Goal: Information Seeking & Learning: Learn about a topic

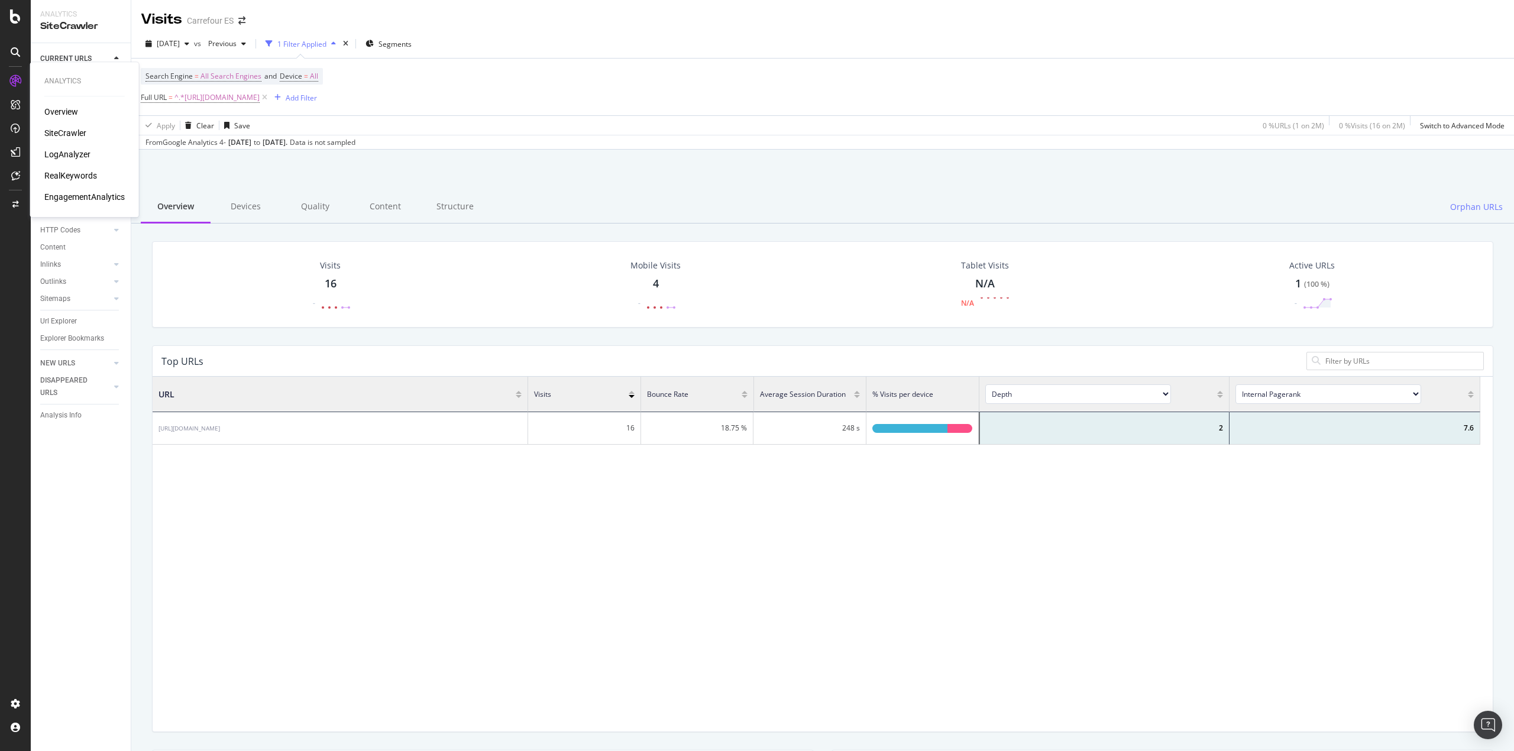
scroll to position [343, 1315]
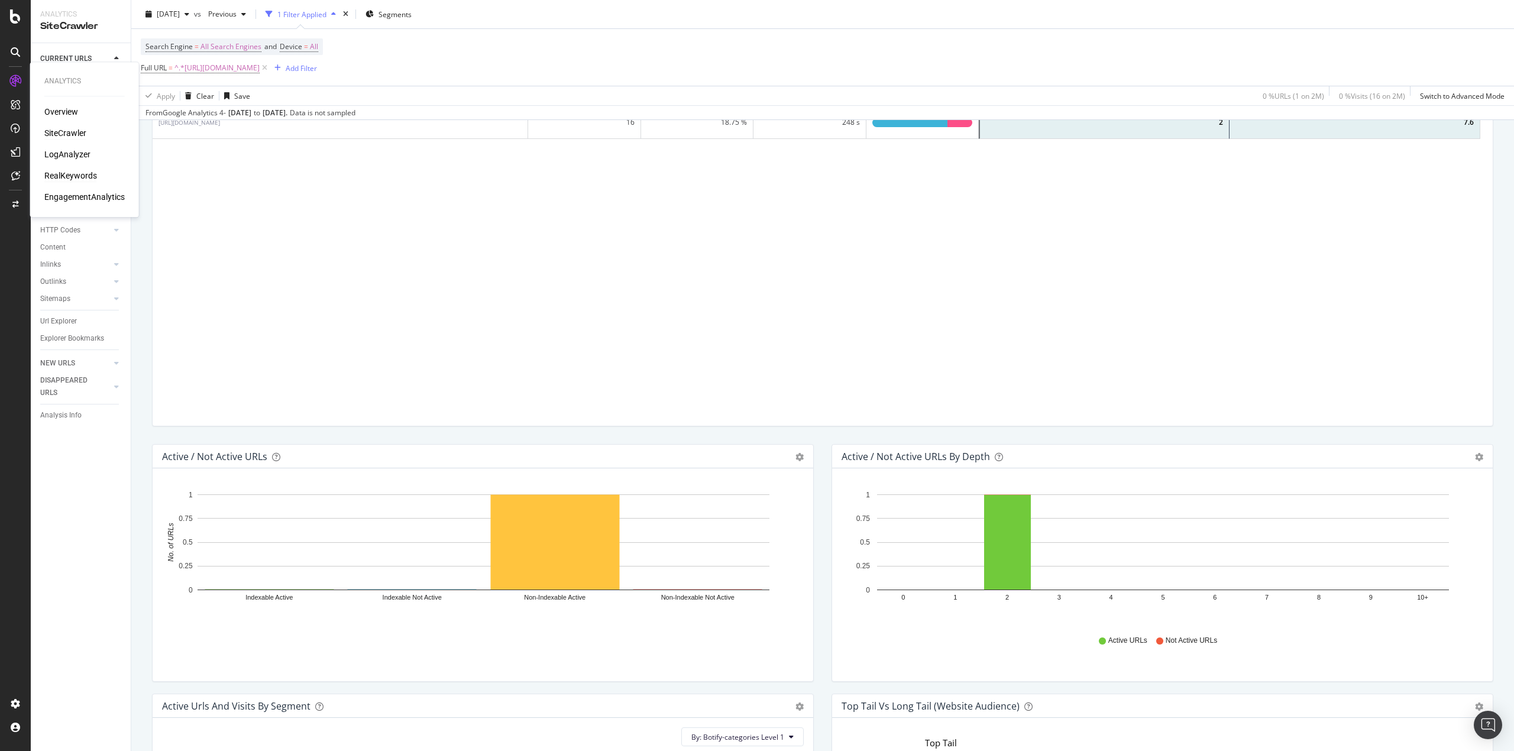
click at [59, 171] on div "RealKeywords" at bounding box center [70, 176] width 53 height 12
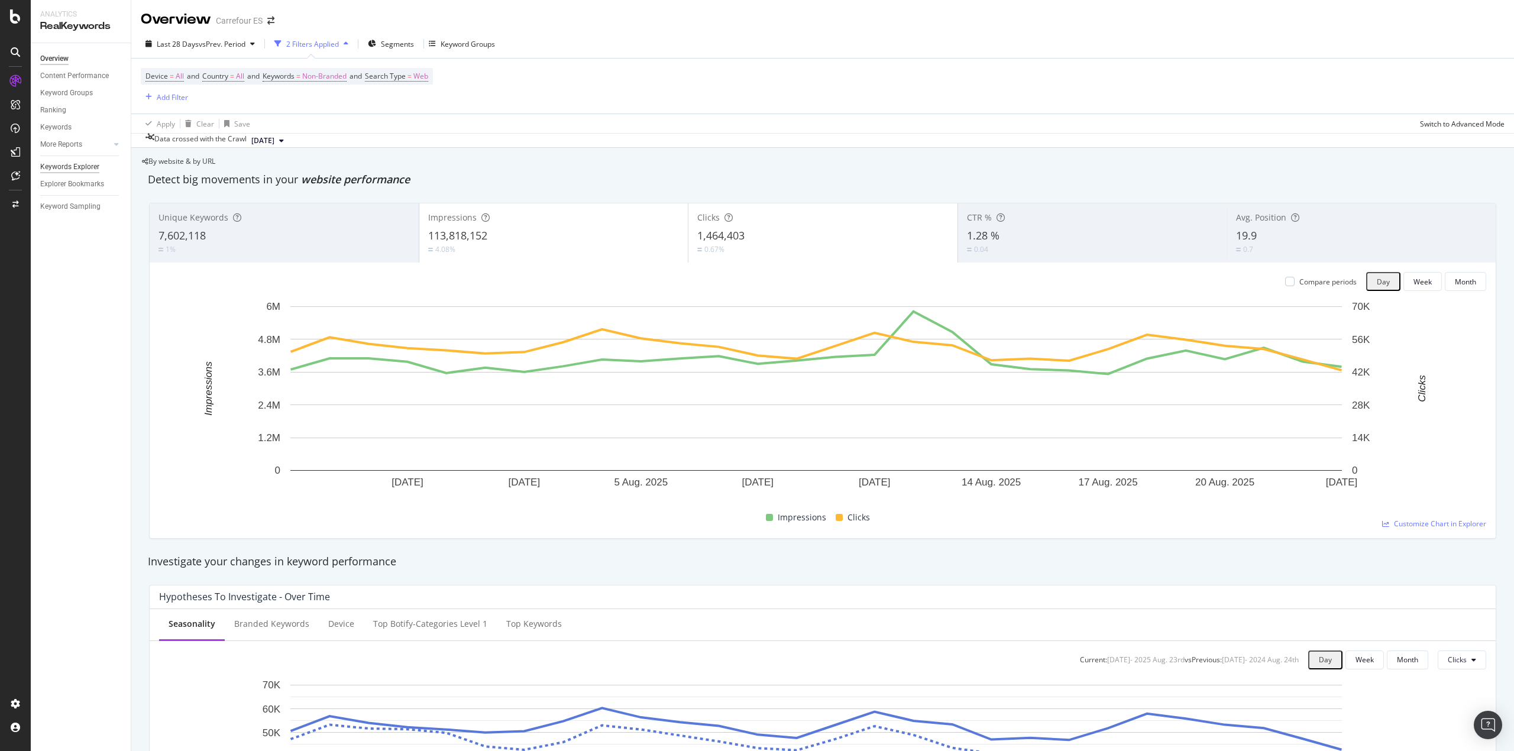
click at [83, 170] on div "Keywords Explorer" at bounding box center [69, 167] width 59 height 12
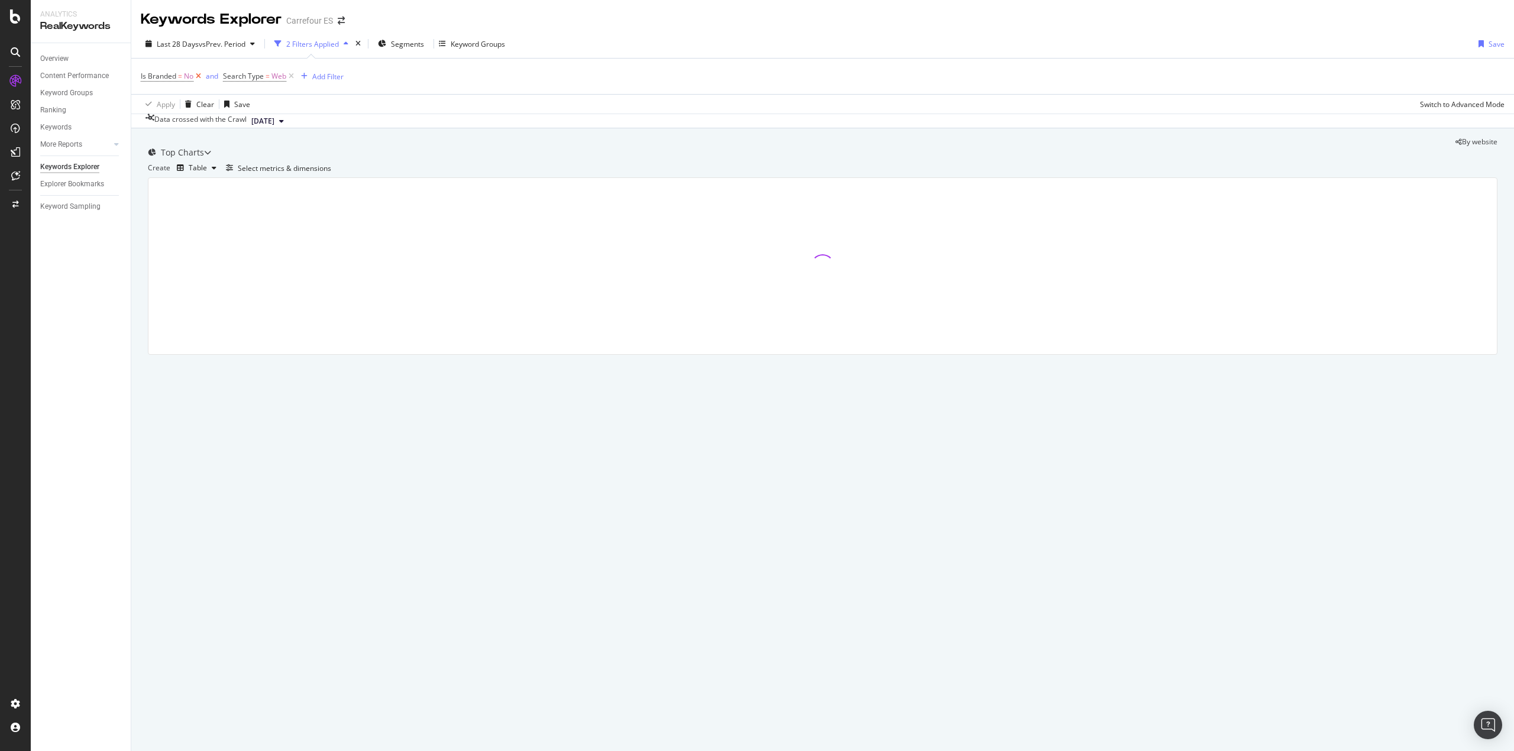
click at [196, 78] on icon at bounding box center [198, 76] width 10 height 12
click at [331, 173] on div "Select metrics & dimensions" at bounding box center [284, 168] width 93 height 10
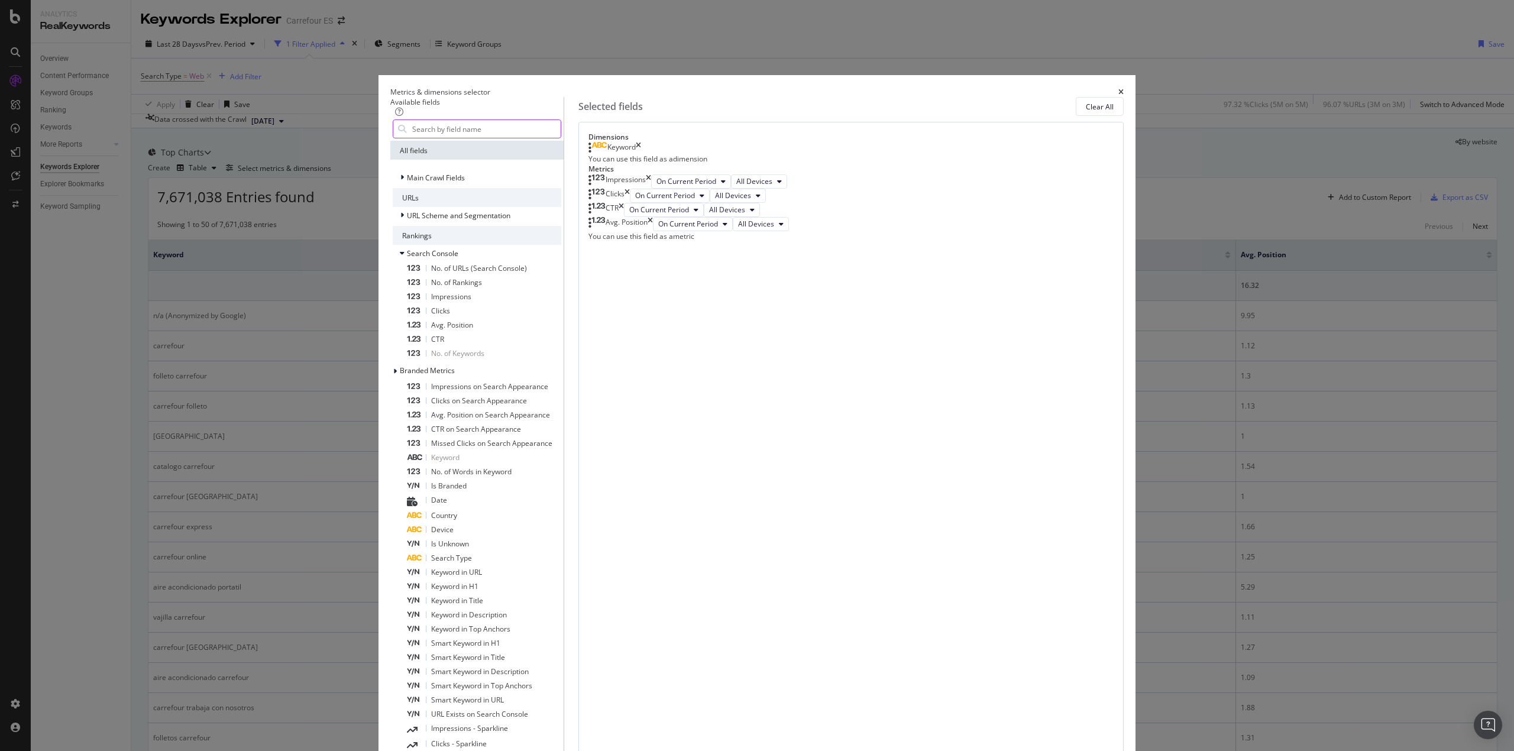
click at [560, 138] on input "modal" at bounding box center [486, 129] width 150 height 18
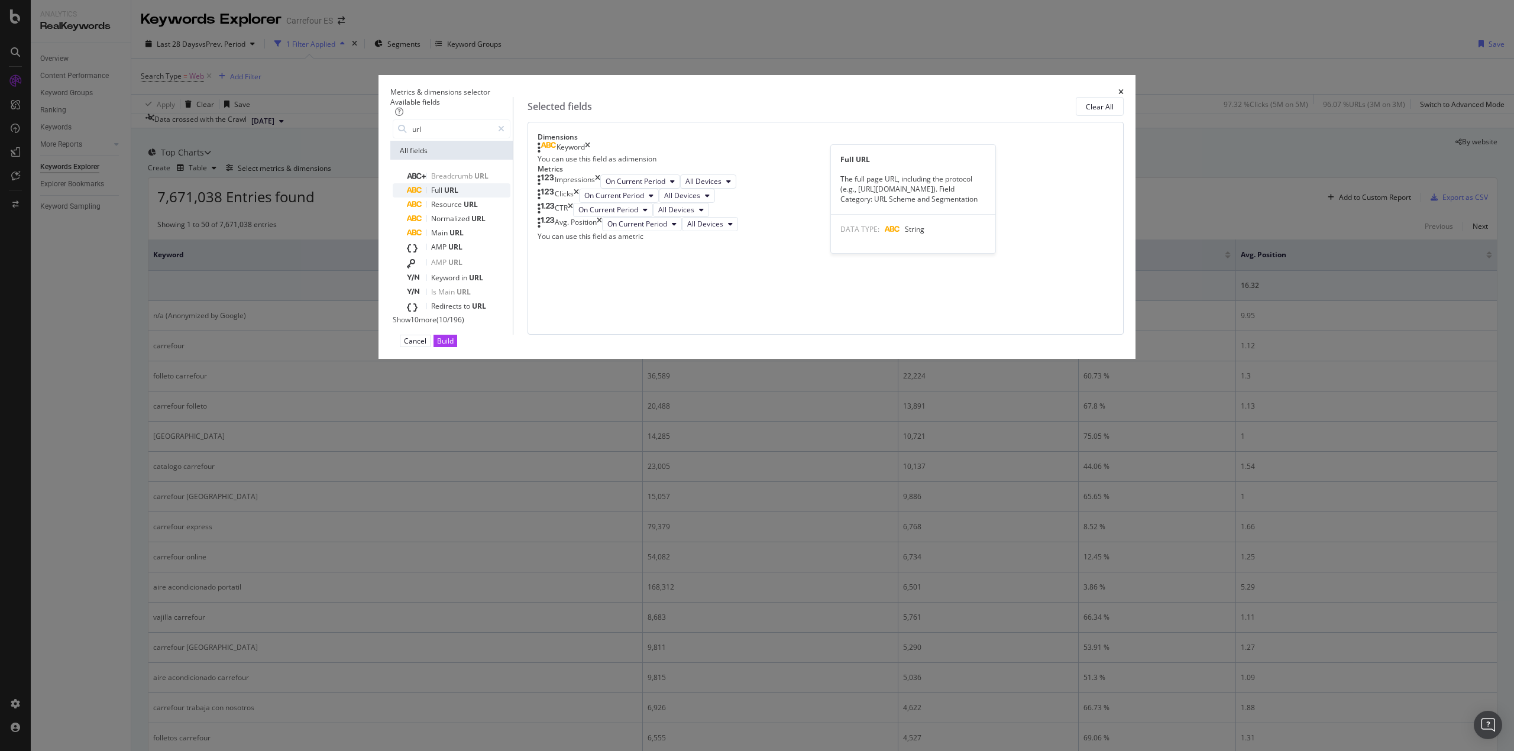
type input "url"
click at [510, 197] on div "Full URL" at bounding box center [458, 190] width 103 height 14
click at [590, 154] on icon "times" at bounding box center [587, 148] width 5 height 12
click at [975, 347] on div "Cancel Build" at bounding box center [756, 341] width 733 height 12
click at [453, 346] on div "Build" at bounding box center [445, 341] width 17 height 10
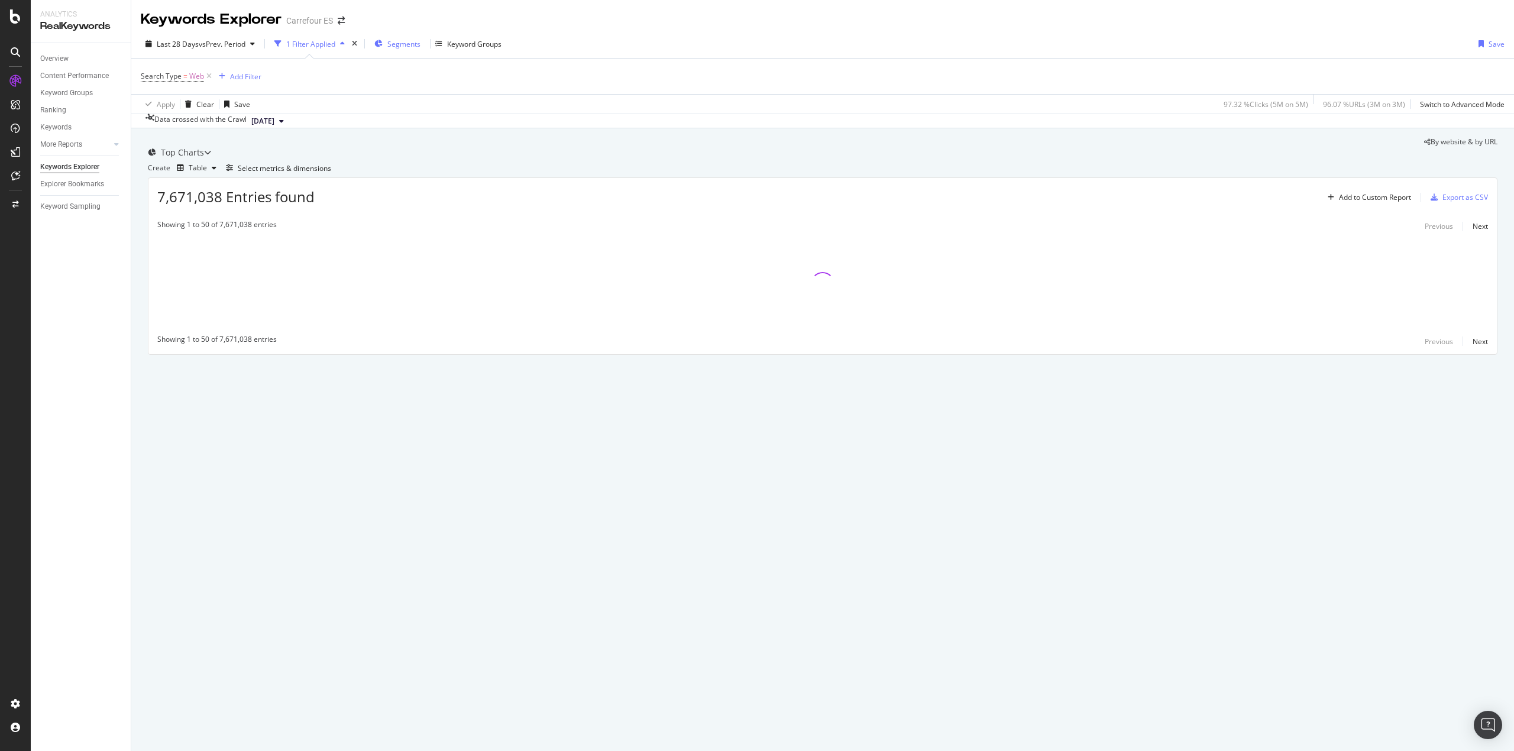
click at [407, 43] on span "Segments" at bounding box center [403, 44] width 33 height 10
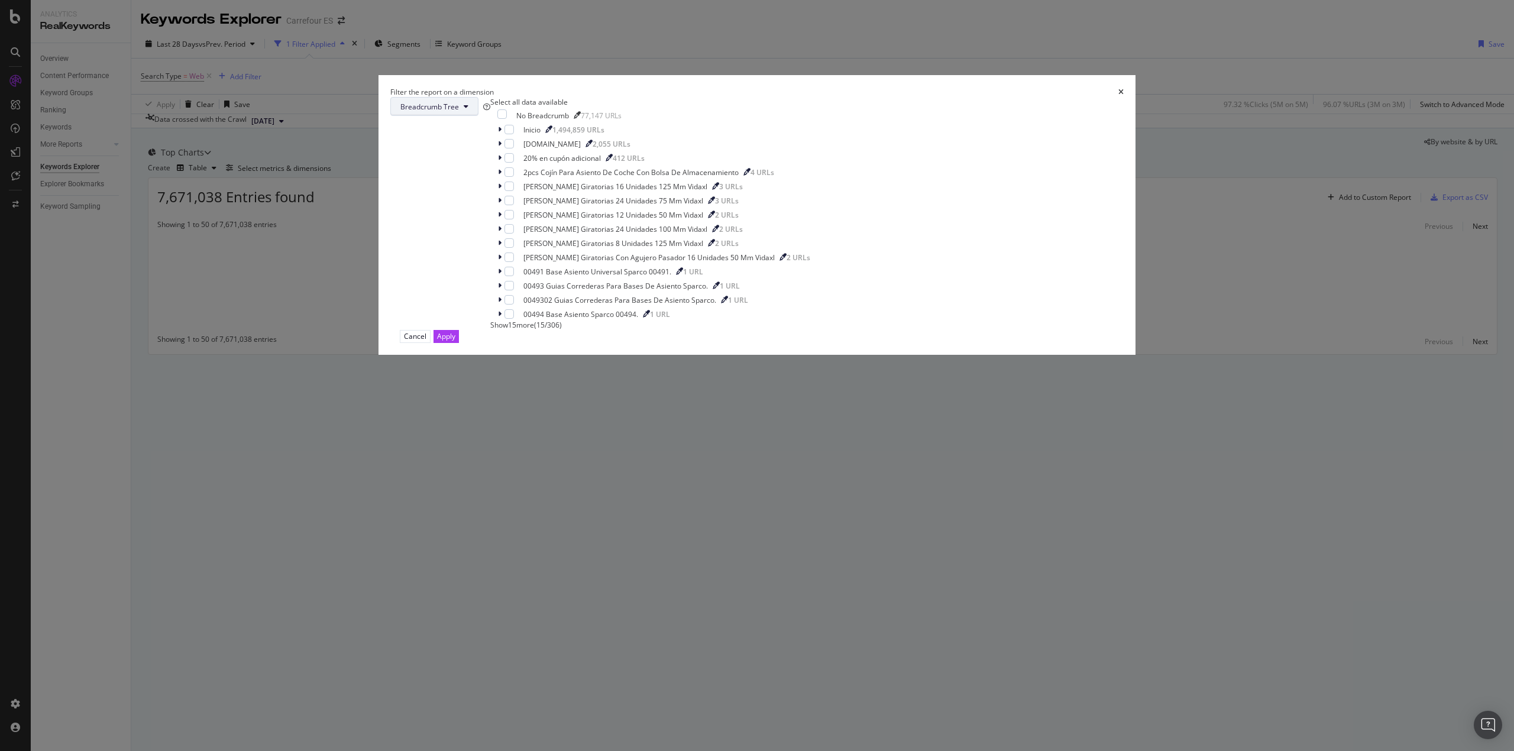
click at [478, 116] on button "Breadcrumb Tree" at bounding box center [434, 106] width 88 height 19
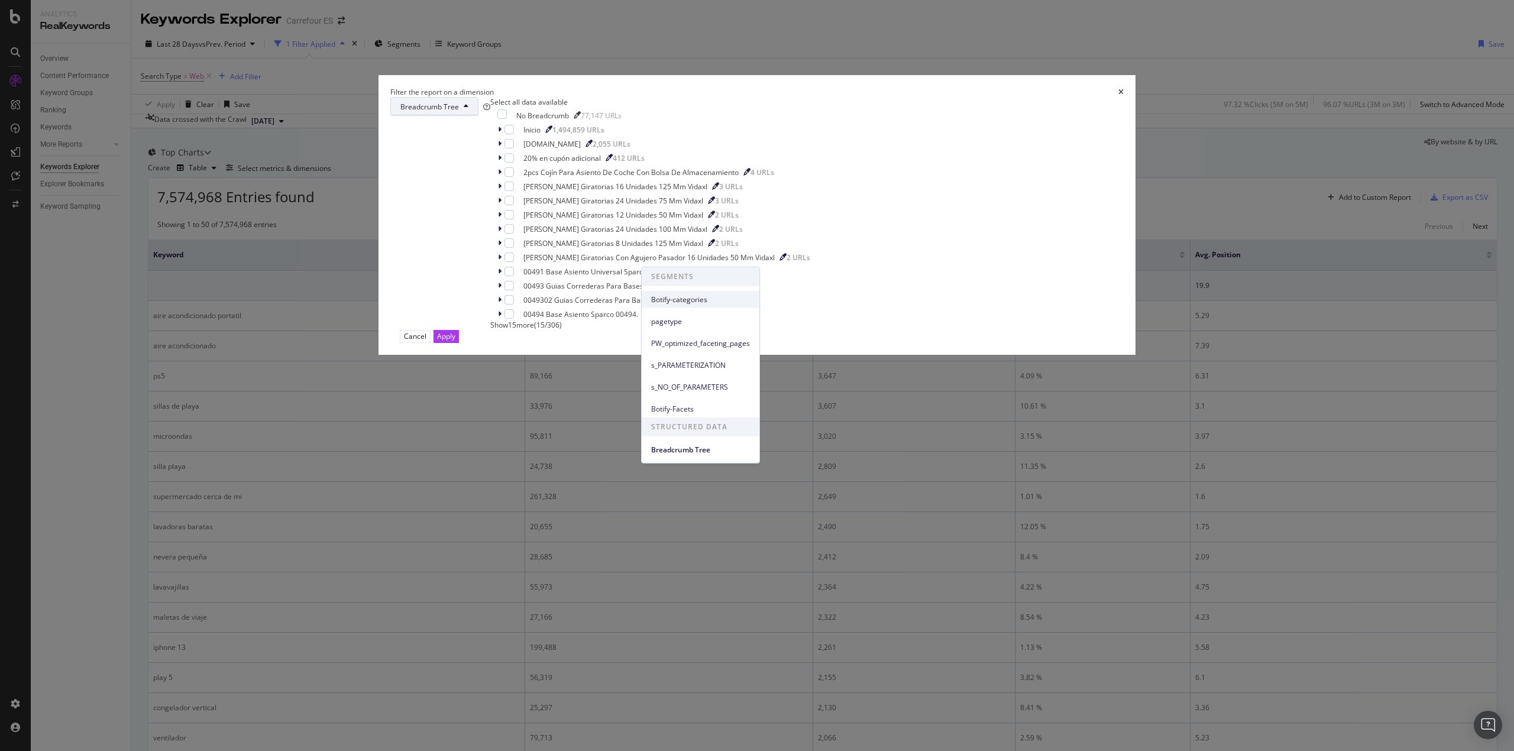
click at [700, 303] on span "Botify-categories" at bounding box center [700, 299] width 99 height 11
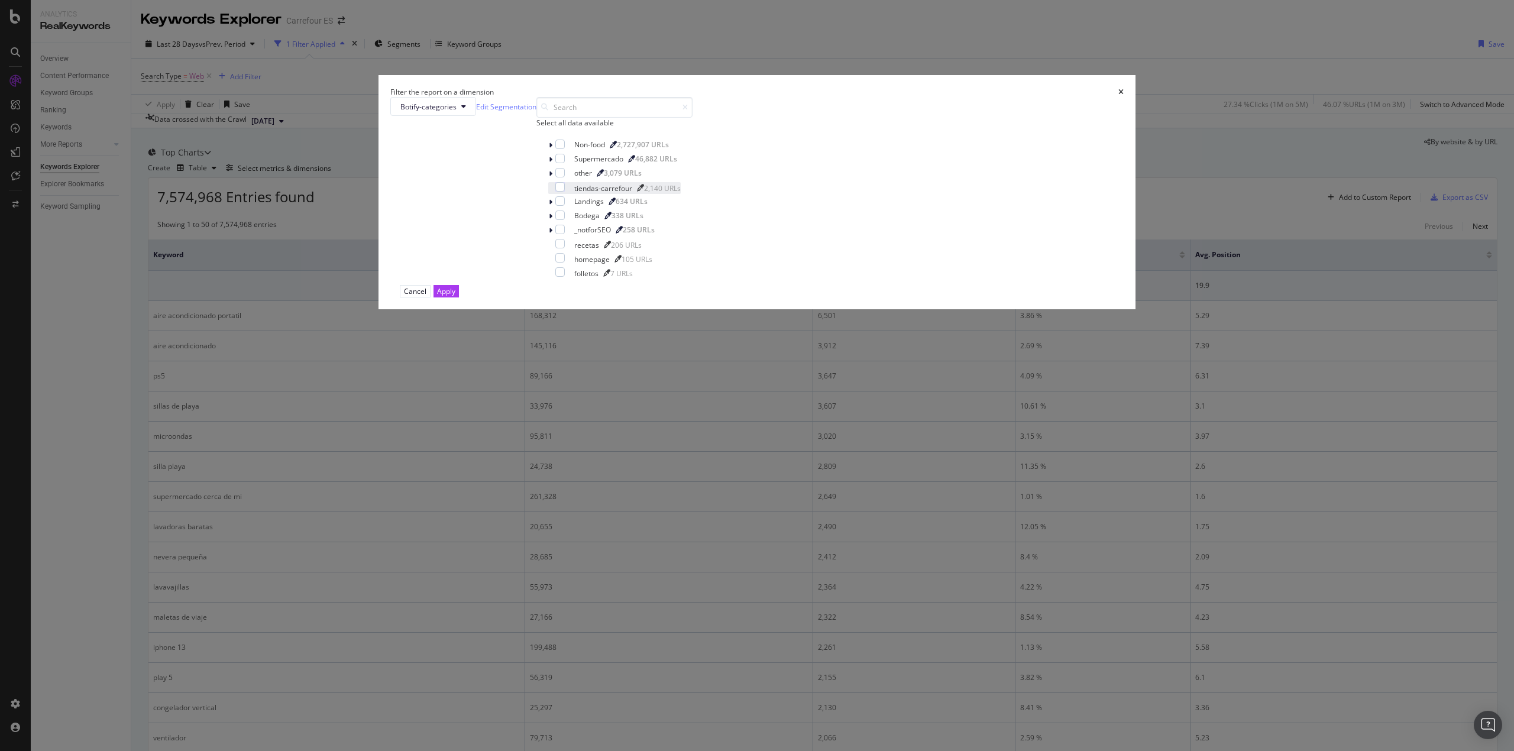
click at [658, 194] on div "tiendas-carrefour 2,140 URLs" at bounding box center [614, 188] width 132 height 12
click at [455, 296] on div "Apply" at bounding box center [446, 291] width 18 height 10
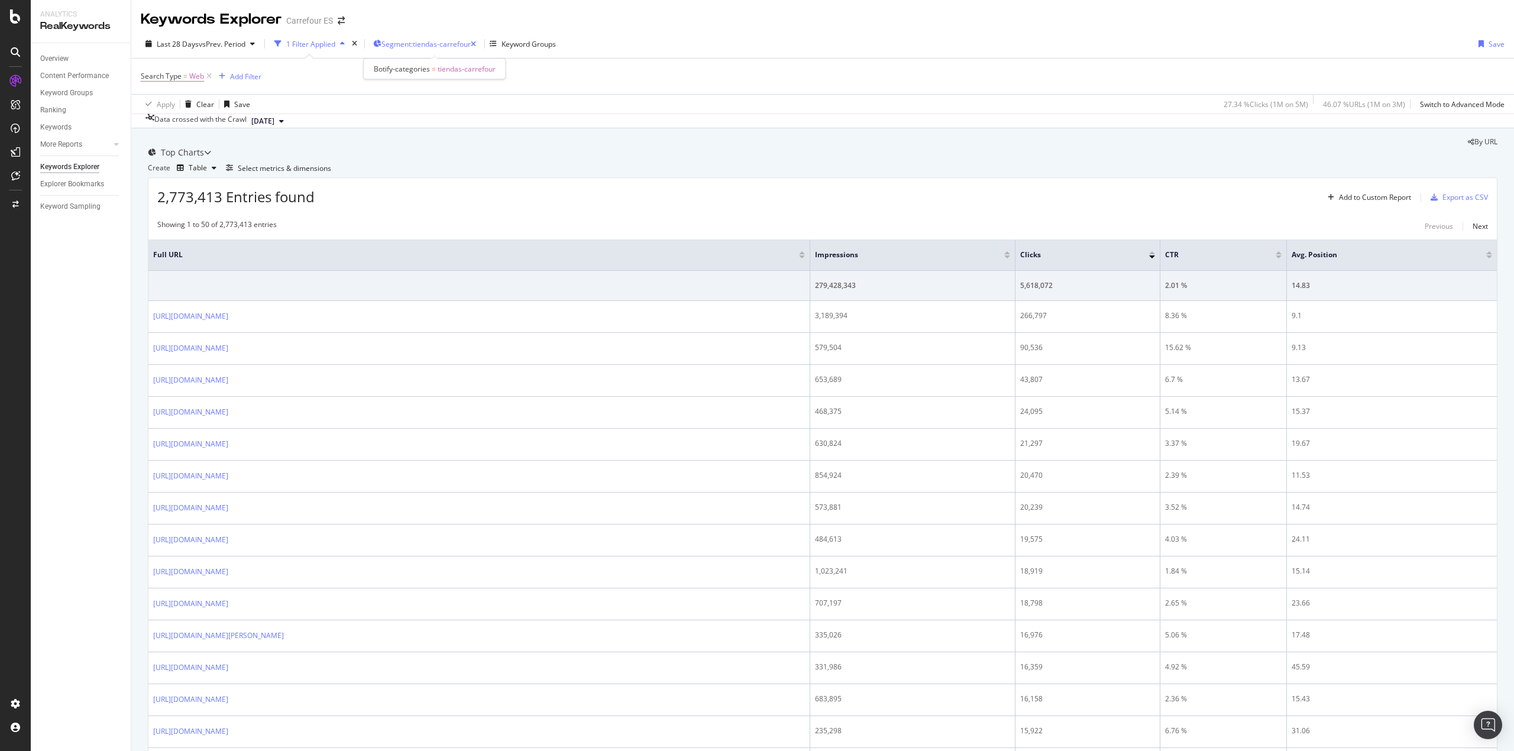
click at [451, 43] on span "Segment: tiendas-carrefour" at bounding box center [425, 44] width 89 height 10
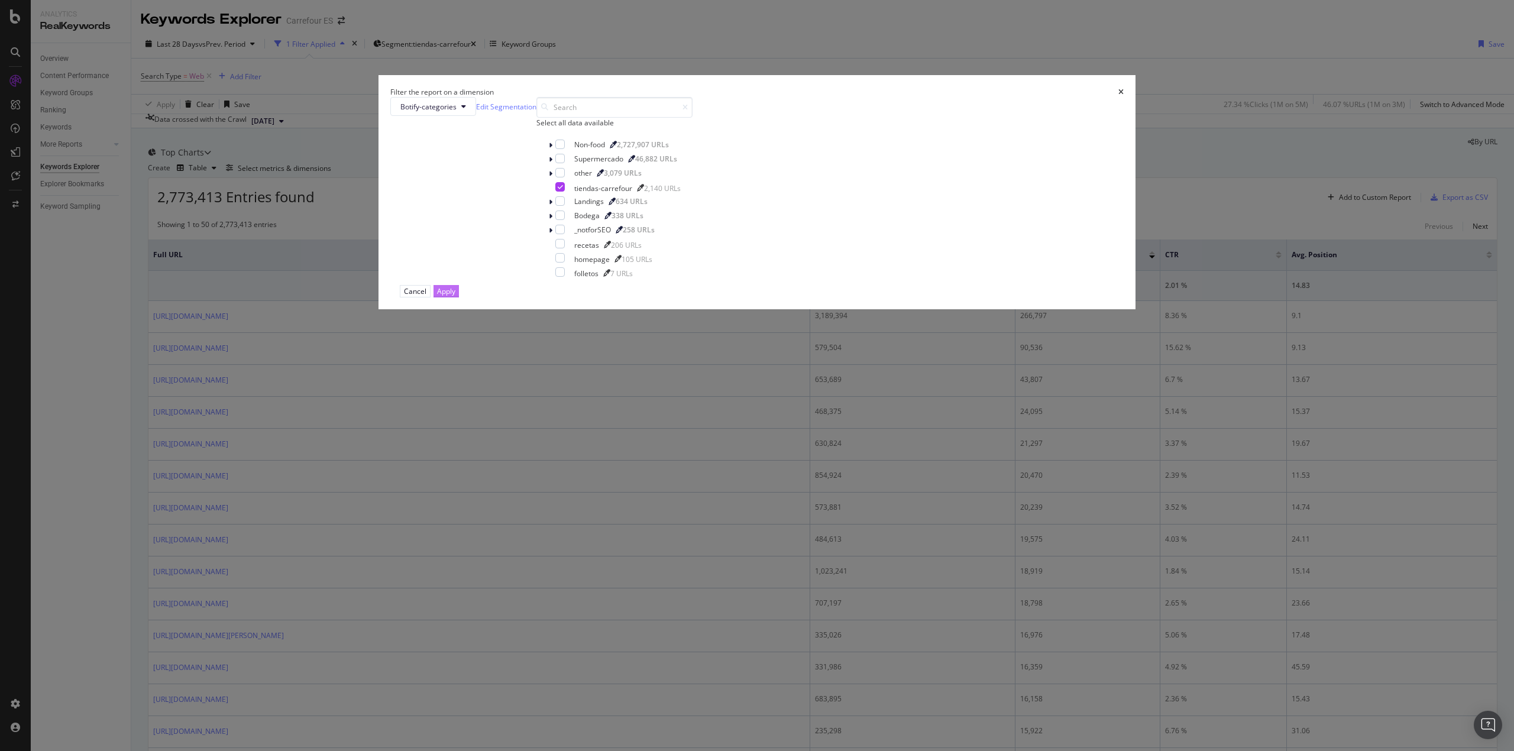
click at [455, 296] on div "Apply" at bounding box center [446, 291] width 18 height 10
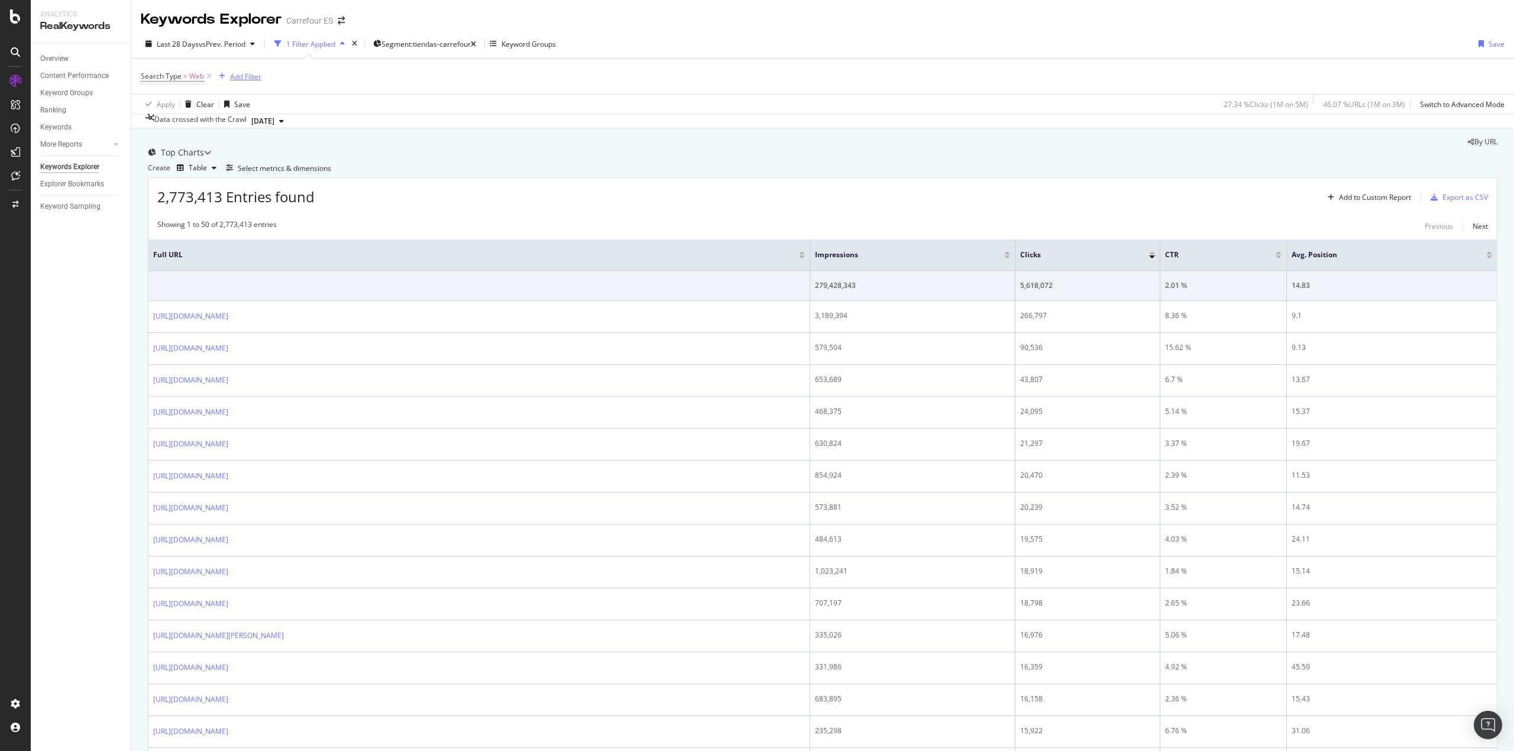
click at [239, 72] on div "Add Filter" at bounding box center [245, 77] width 31 height 10
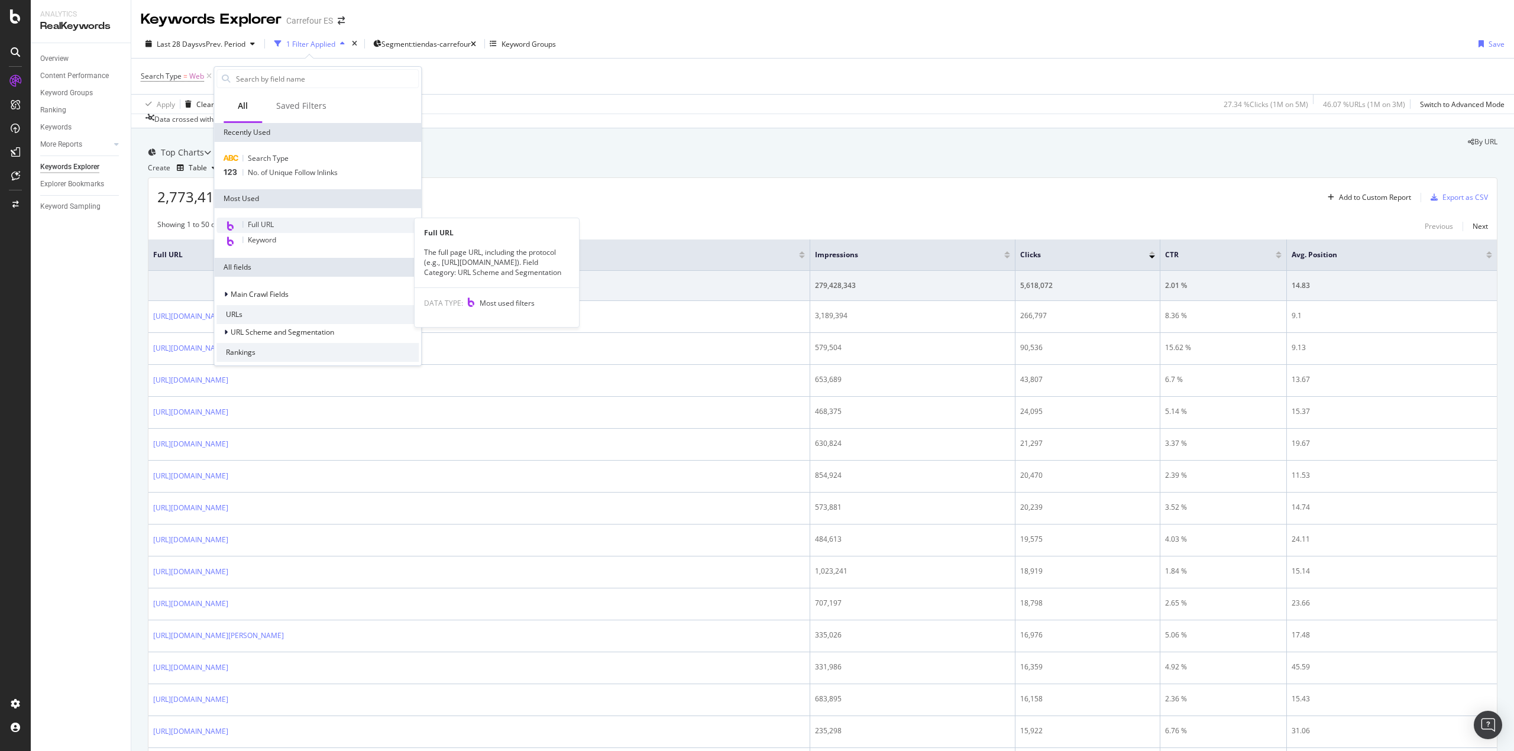
click at [266, 223] on span "Full URL" at bounding box center [261, 224] width 26 height 10
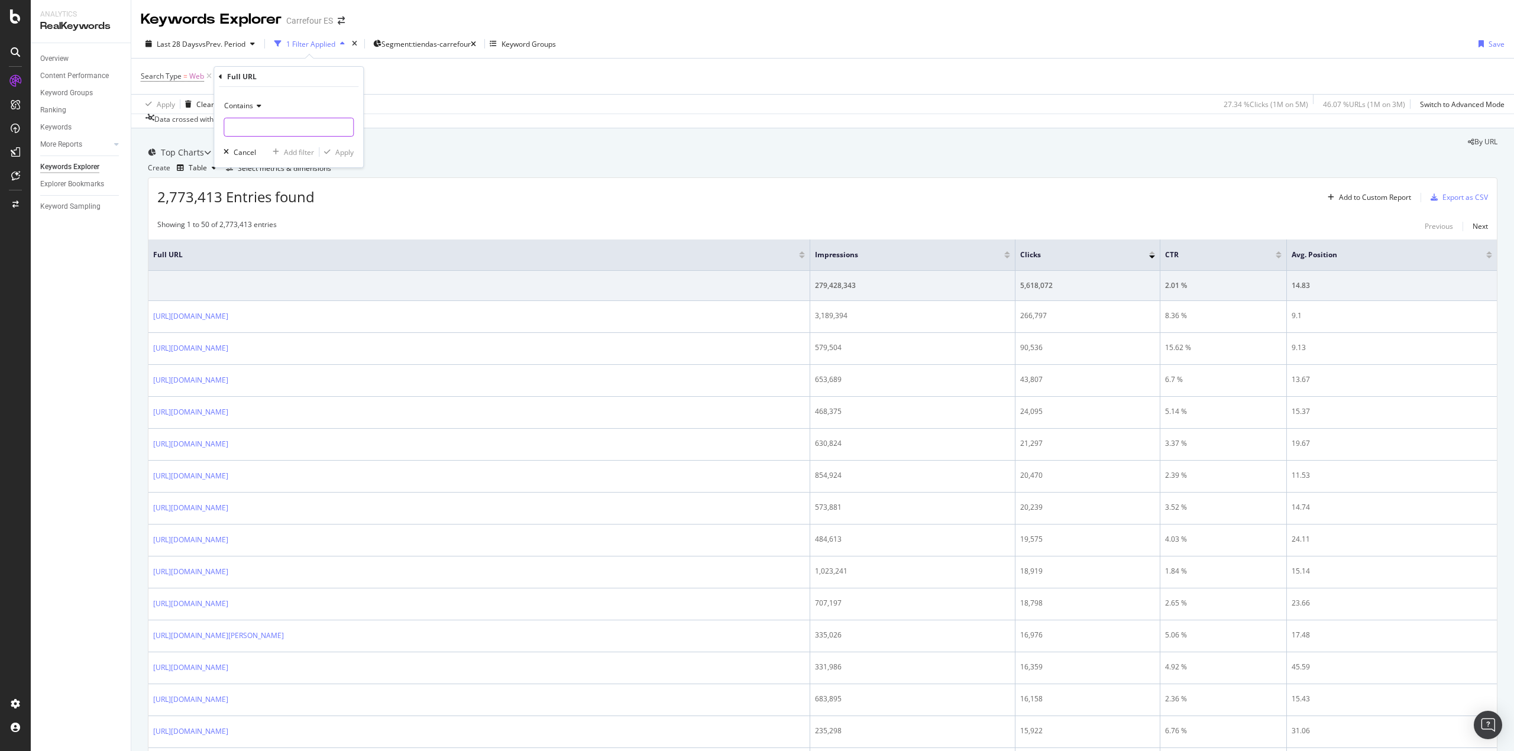
click at [248, 132] on input "text" at bounding box center [288, 127] width 129 height 19
type input "/tiendas-carrefour/"
click at [337, 155] on div "Apply" at bounding box center [344, 152] width 18 height 10
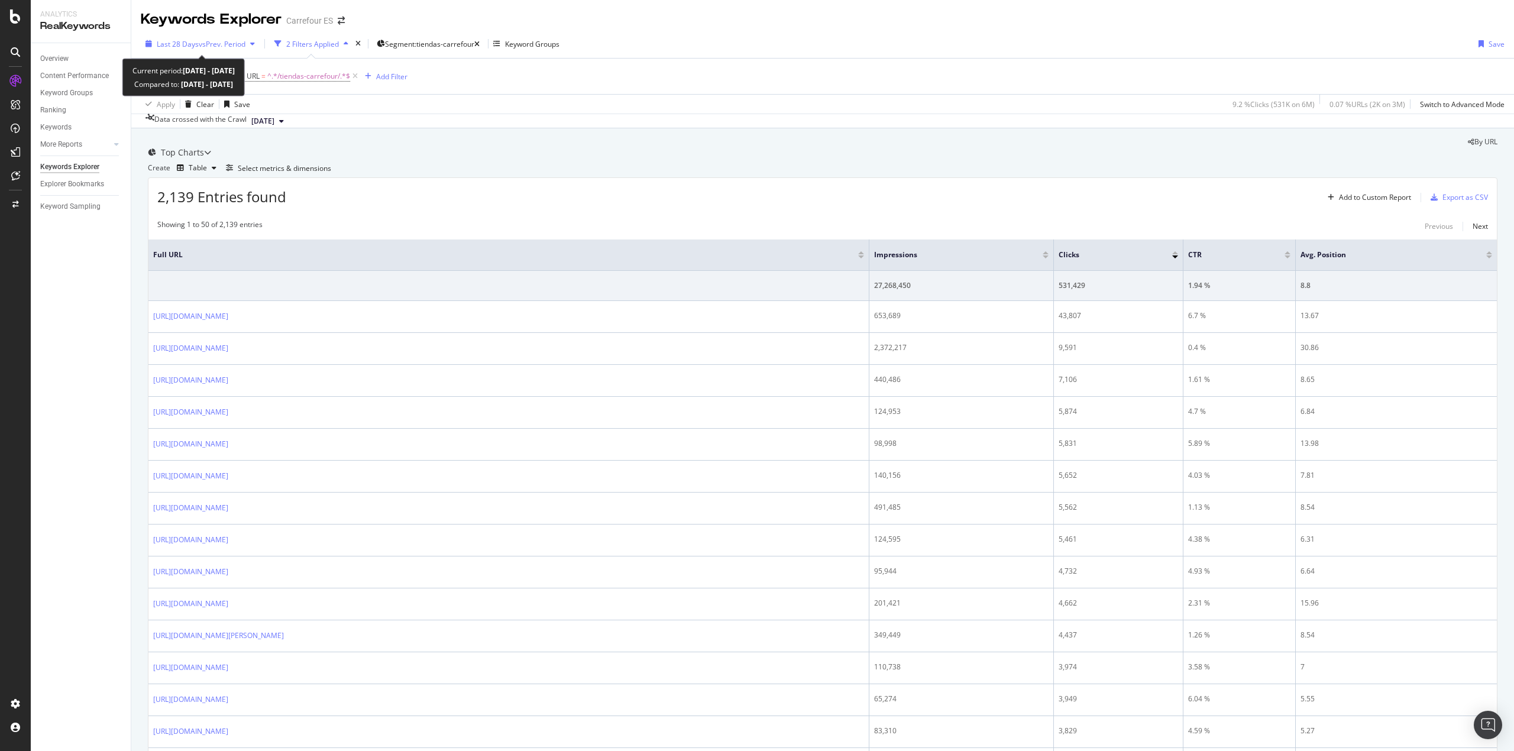
click at [221, 48] on div "Last 28 Days vs Prev. Period" at bounding box center [201, 44] width 89 height 10
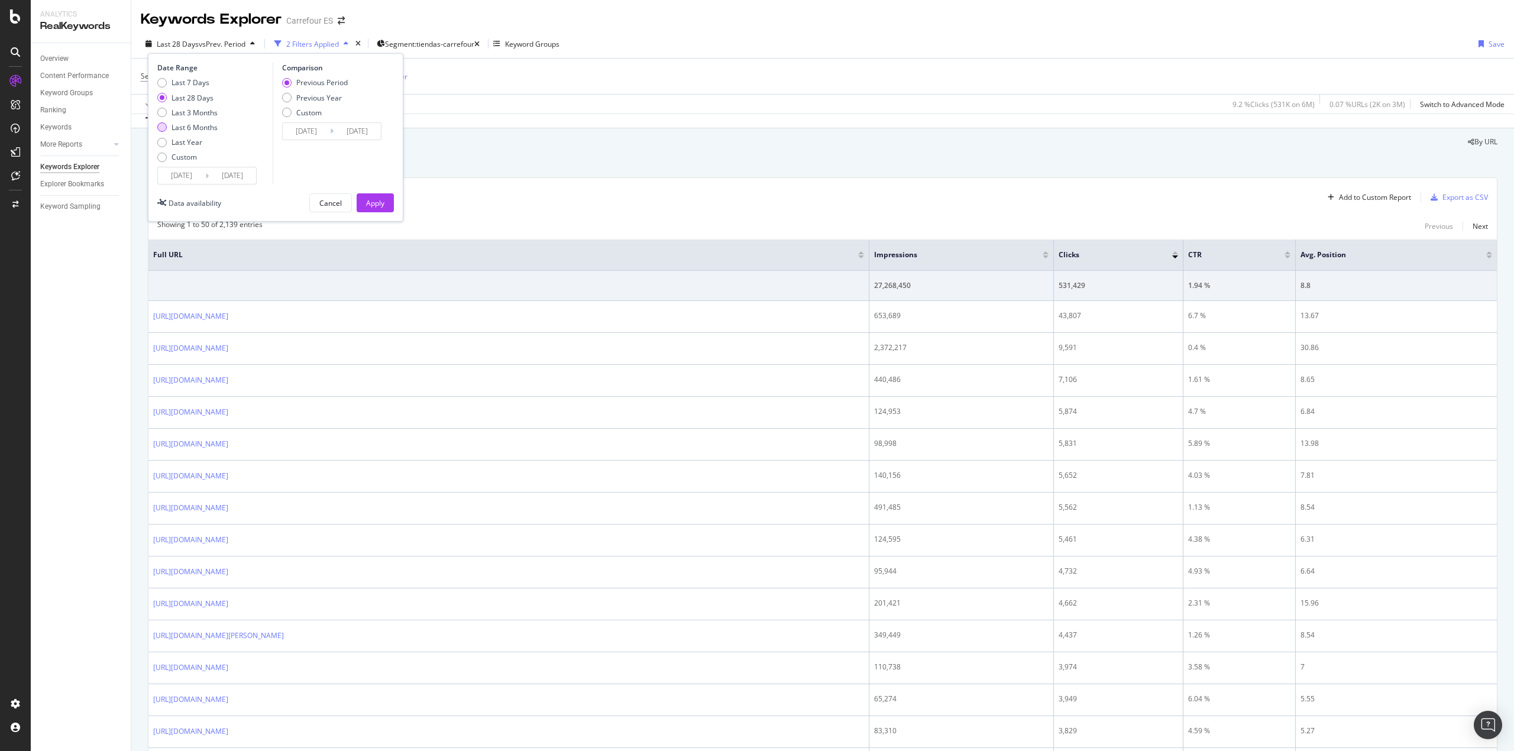
click at [210, 128] on div "Last 6 Months" at bounding box center [194, 127] width 46 height 10
type input "[DATE]"
click at [337, 96] on div "Previous Year" at bounding box center [319, 98] width 46 height 10
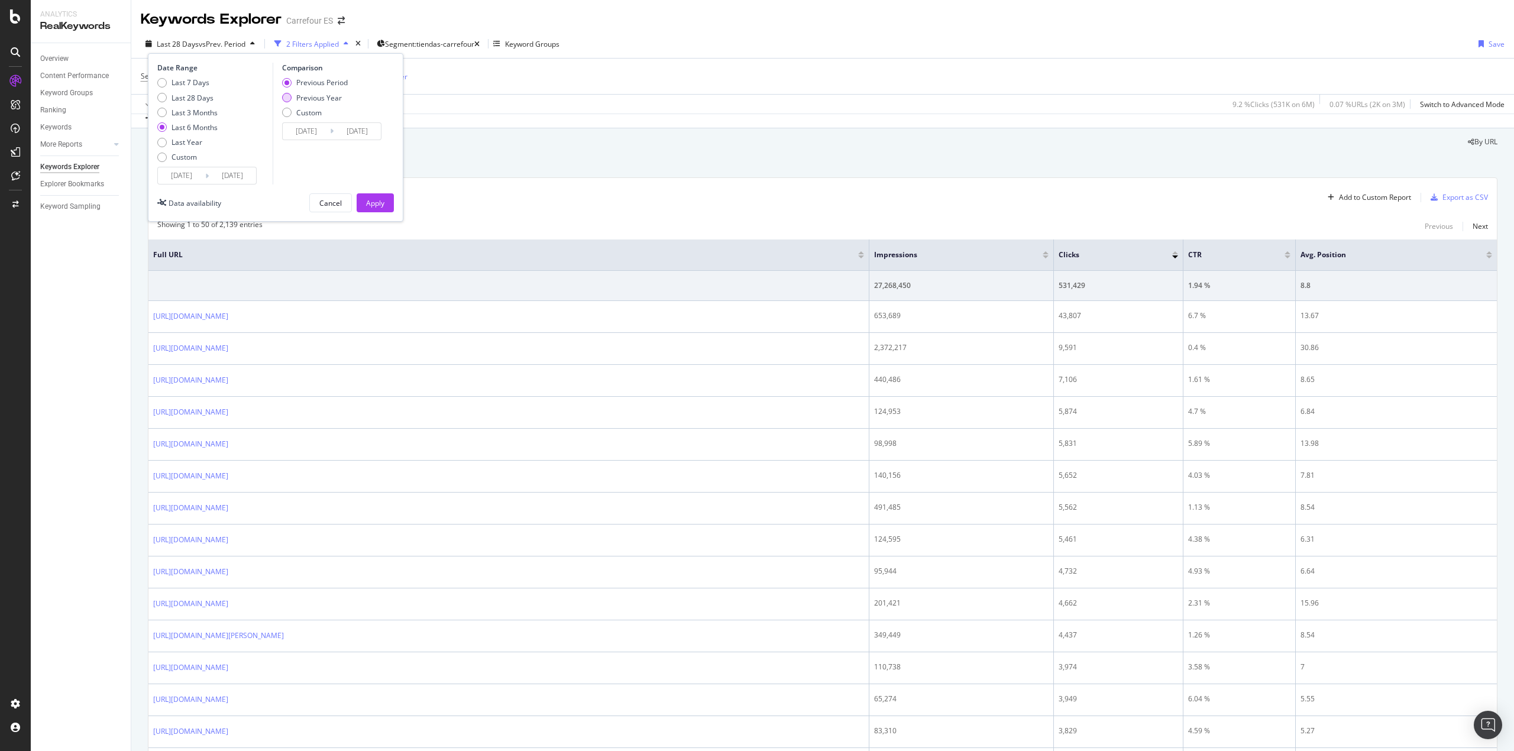
type input "[DATE]"
click at [379, 208] on div "Apply" at bounding box center [375, 203] width 18 height 10
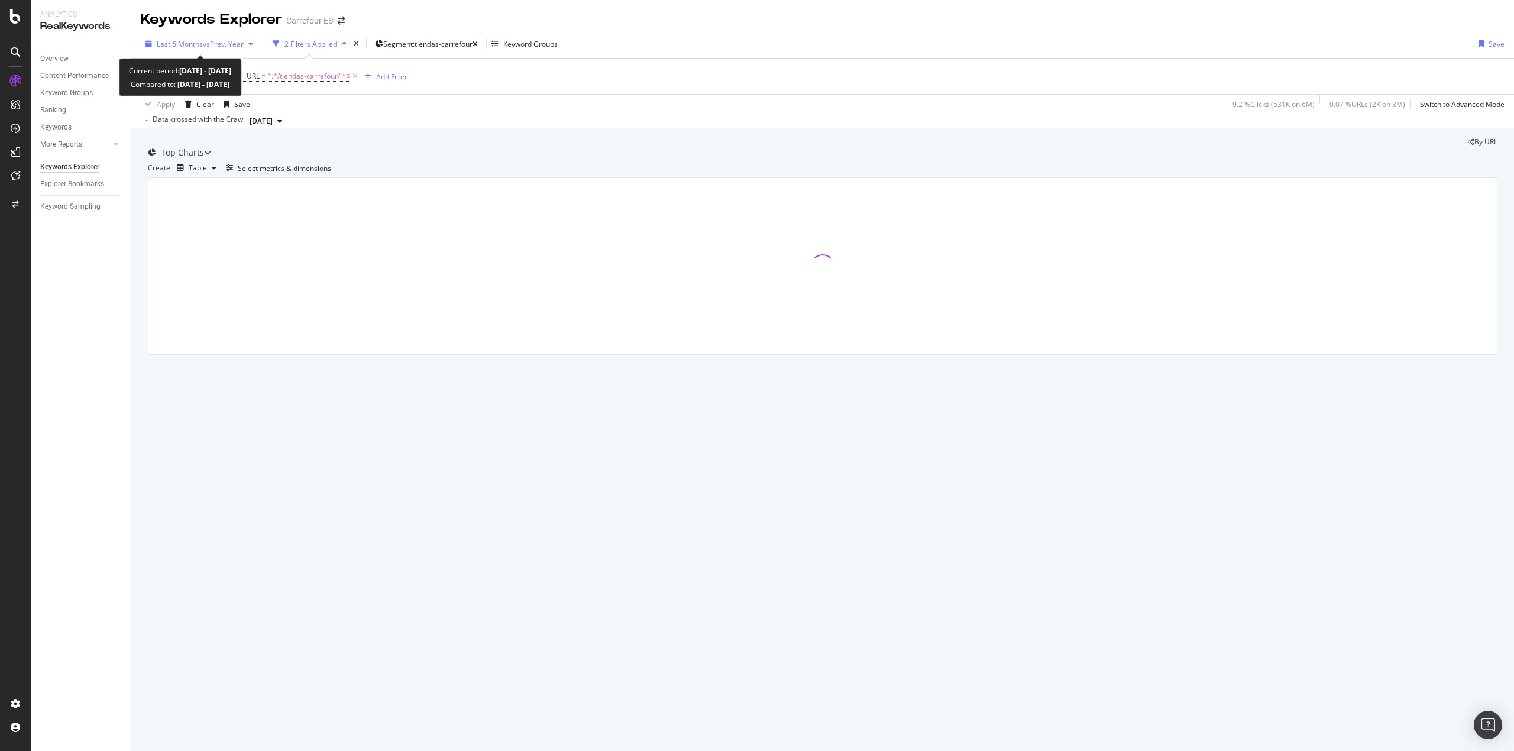
click at [228, 43] on span "vs Prev. Year" at bounding box center [223, 44] width 41 height 10
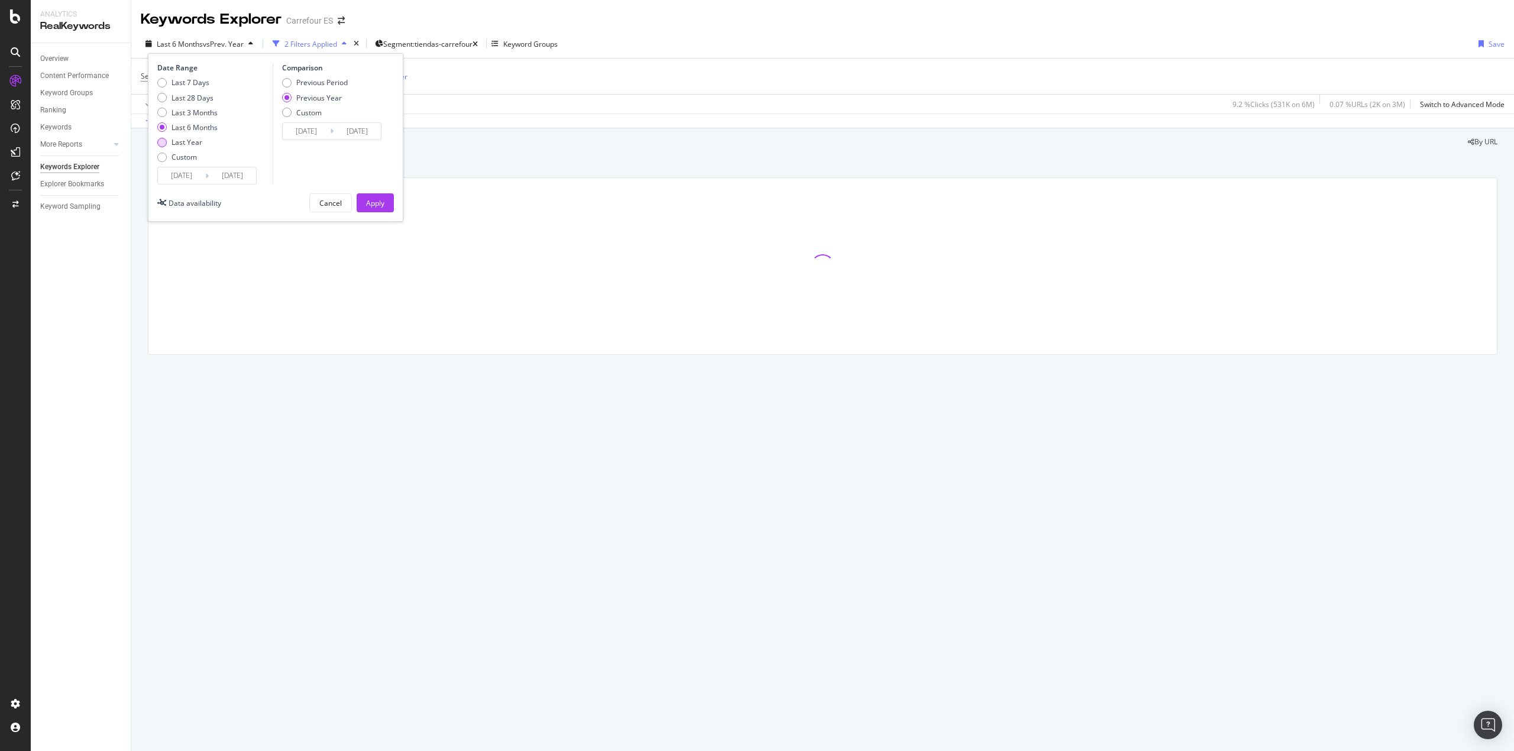
click at [185, 143] on div "Last Year" at bounding box center [186, 142] width 31 height 10
type input "[DATE]"
drag, startPoint x: 370, startPoint y: 199, endPoint x: 208, endPoint y: 194, distance: 161.5
click at [370, 199] on div "Apply" at bounding box center [375, 203] width 18 height 10
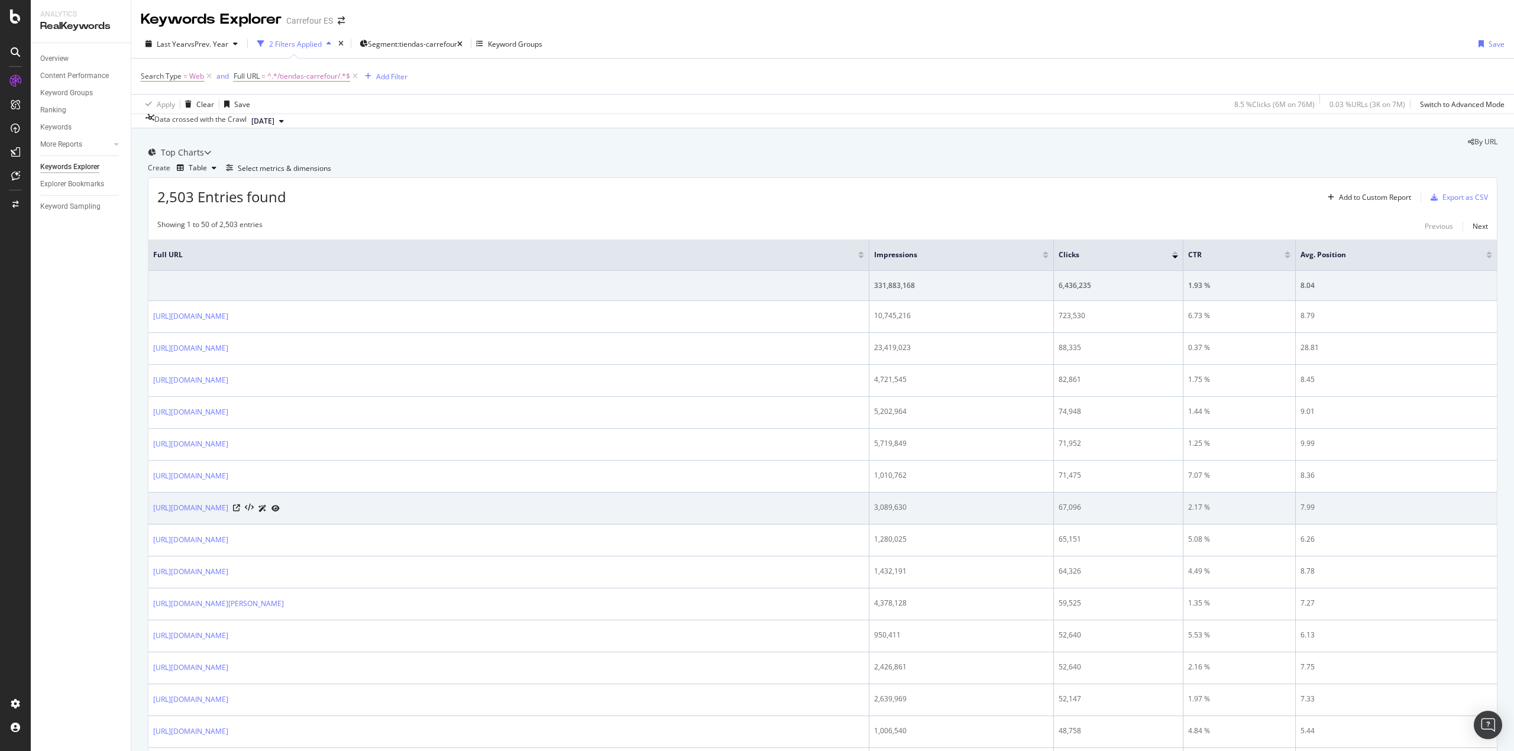
click at [426, 514] on div "[URL][DOMAIN_NAME]" at bounding box center [508, 508] width 711 height 12
click at [240, 511] on icon at bounding box center [236, 507] width 7 height 7
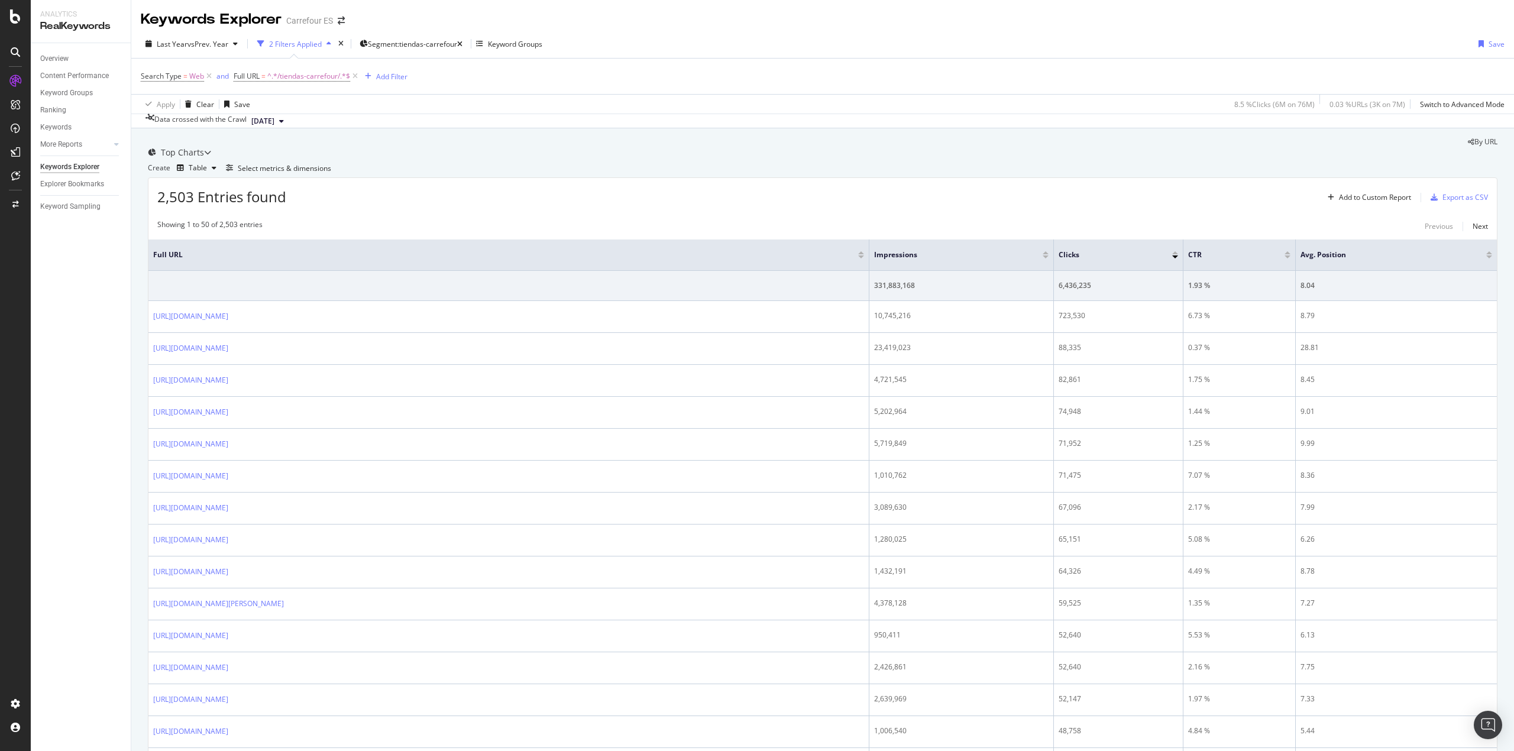
click at [1045, 258] on div at bounding box center [1045, 256] width 6 height 3
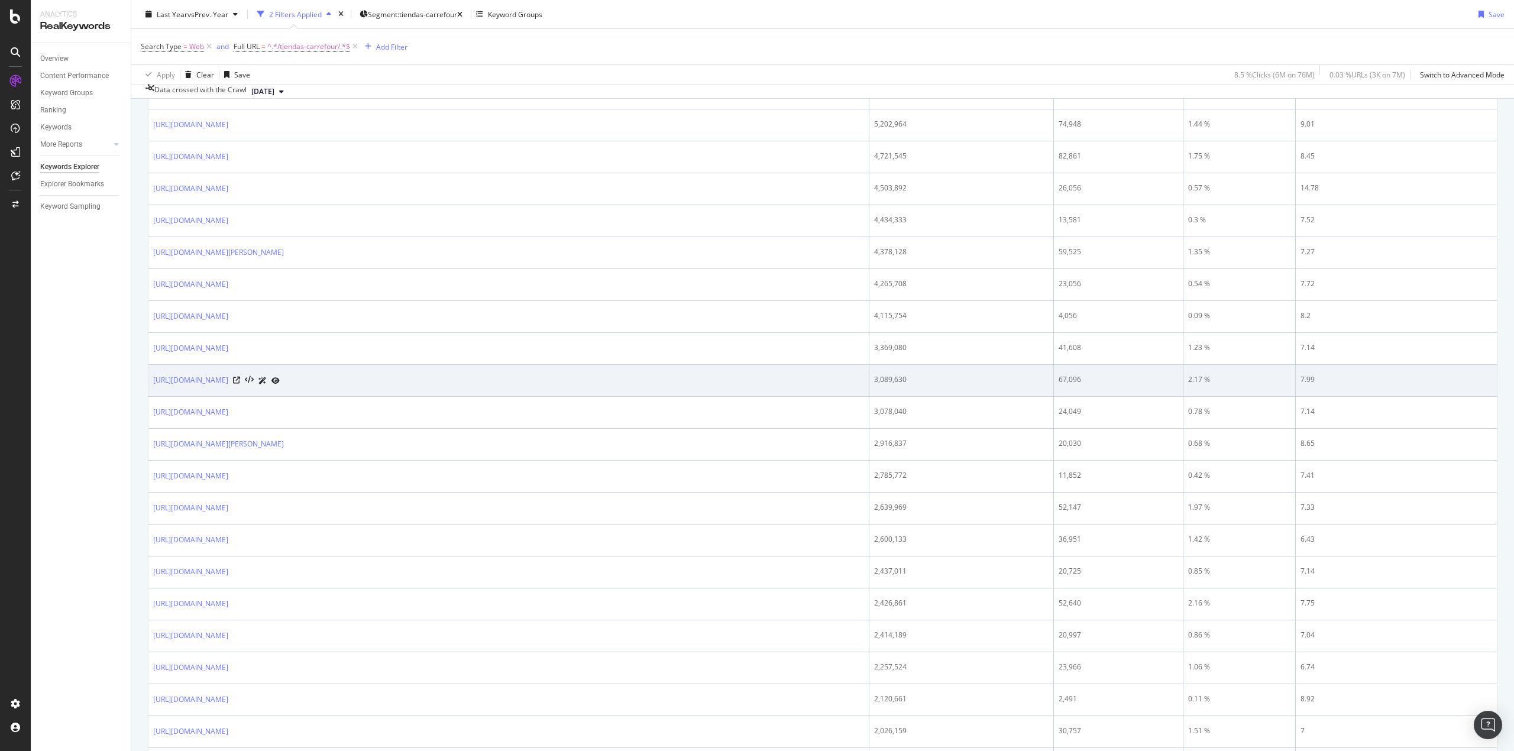
scroll to position [315, 0]
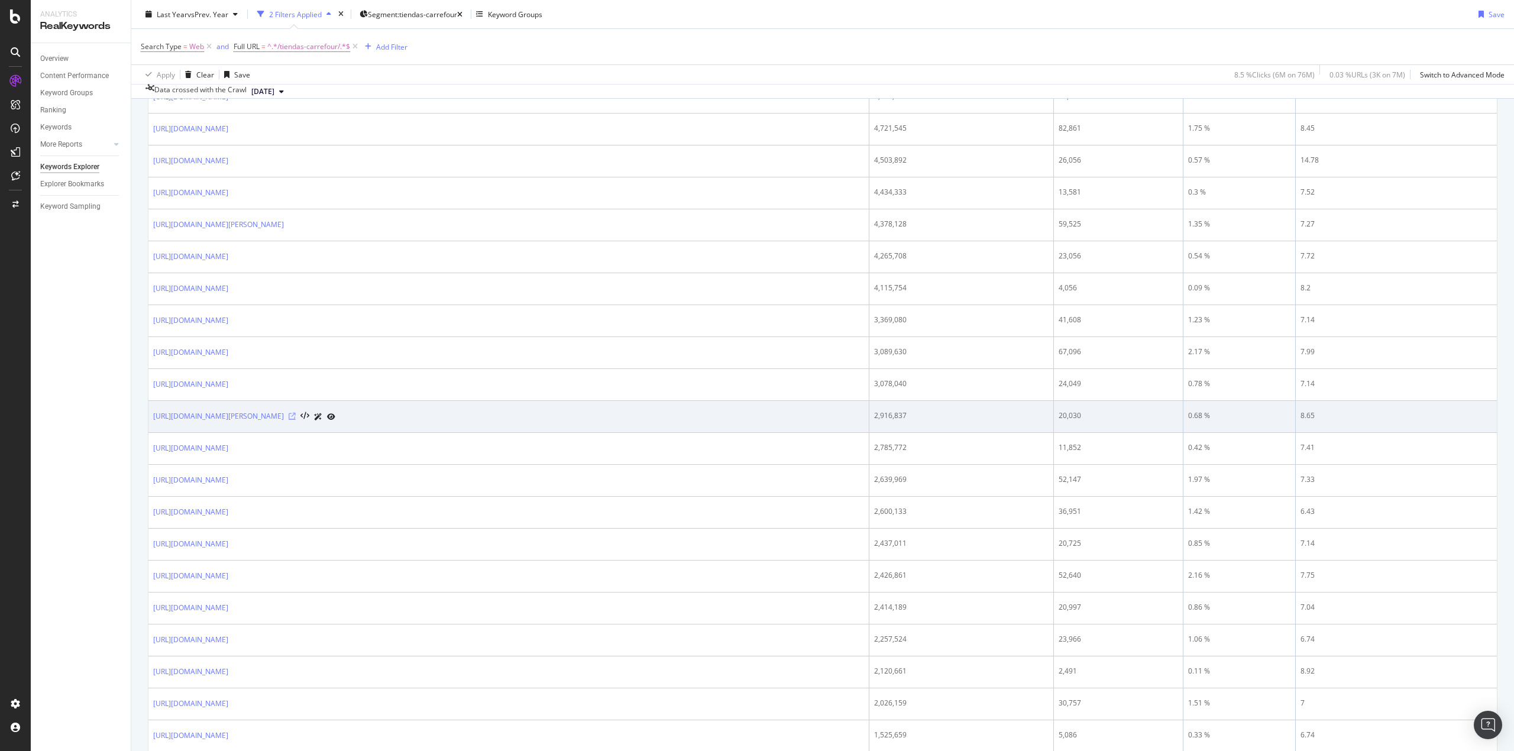
click at [296, 420] on icon at bounding box center [292, 416] width 7 height 7
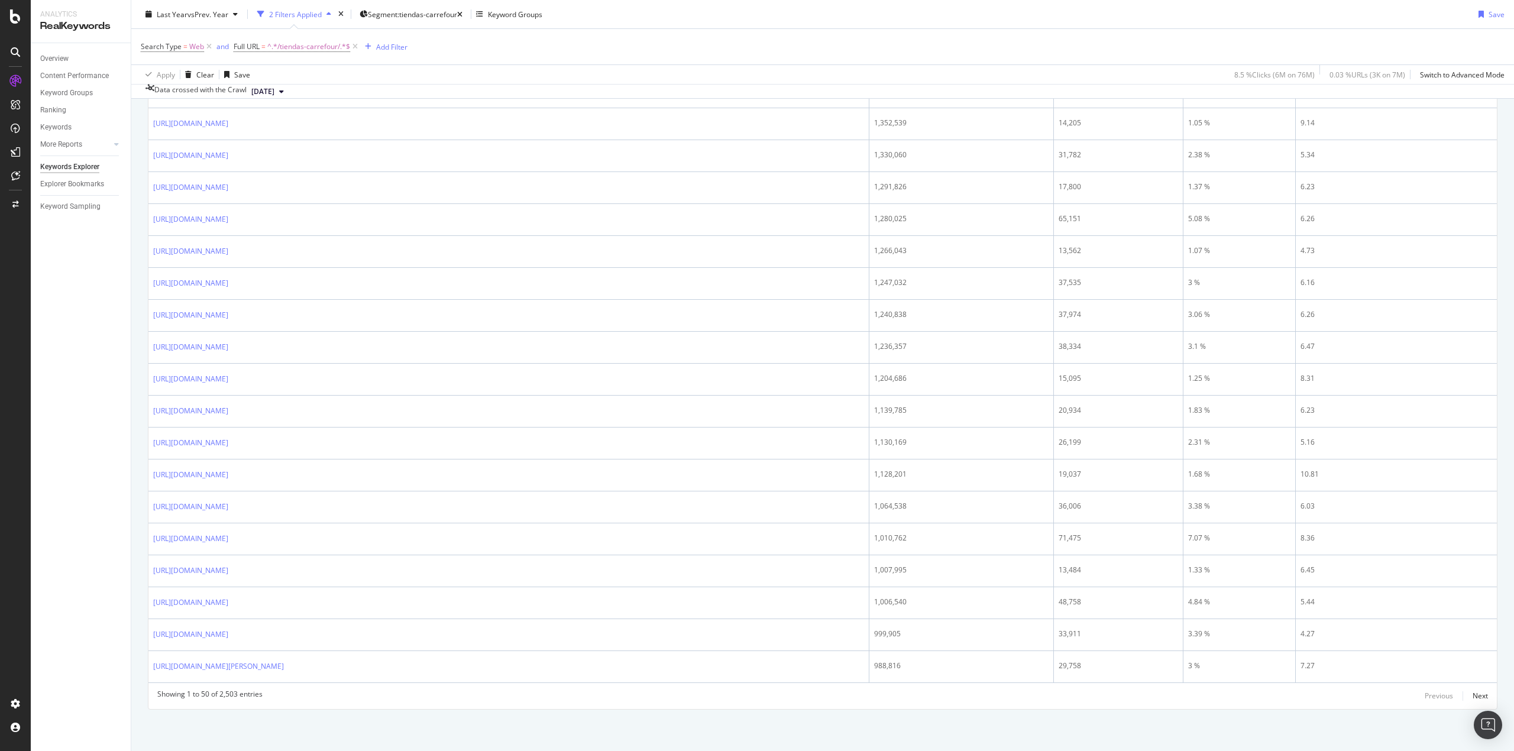
scroll to position [1282, 0]
click at [1472, 691] on div "Next" at bounding box center [1479, 696] width 15 height 10
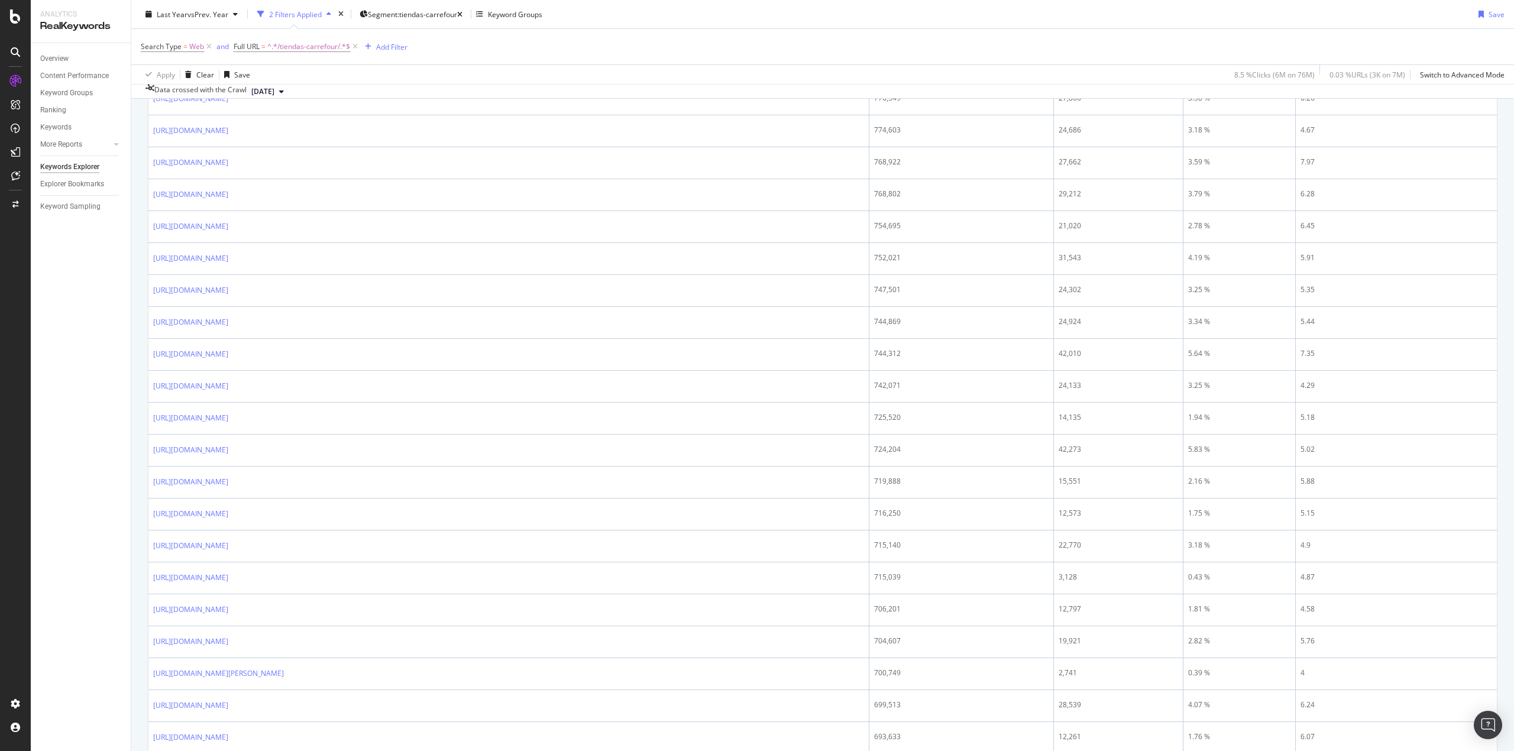
scroll to position [788, 0]
